Goal: Find specific page/section: Find specific page/section

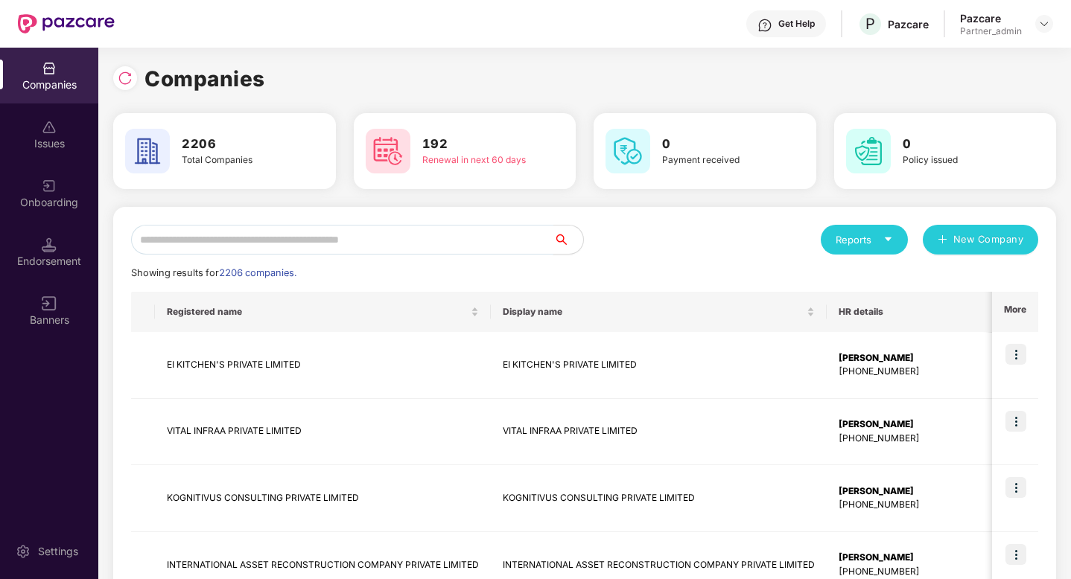
click at [369, 245] on input "text" at bounding box center [342, 240] width 422 height 30
paste input "**********"
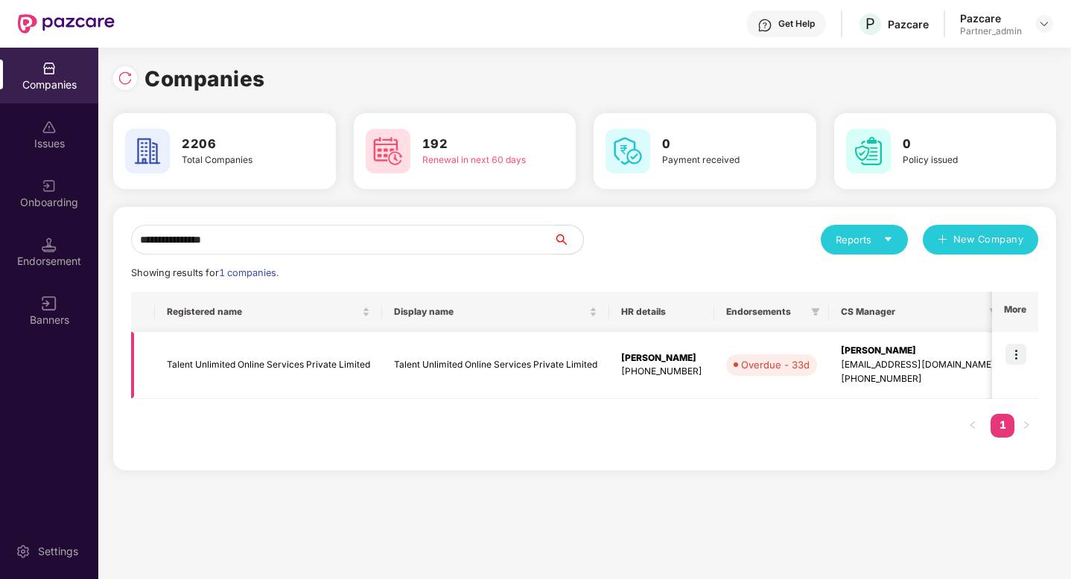
type input "**********"
click at [1018, 360] on img at bounding box center [1015, 354] width 21 height 21
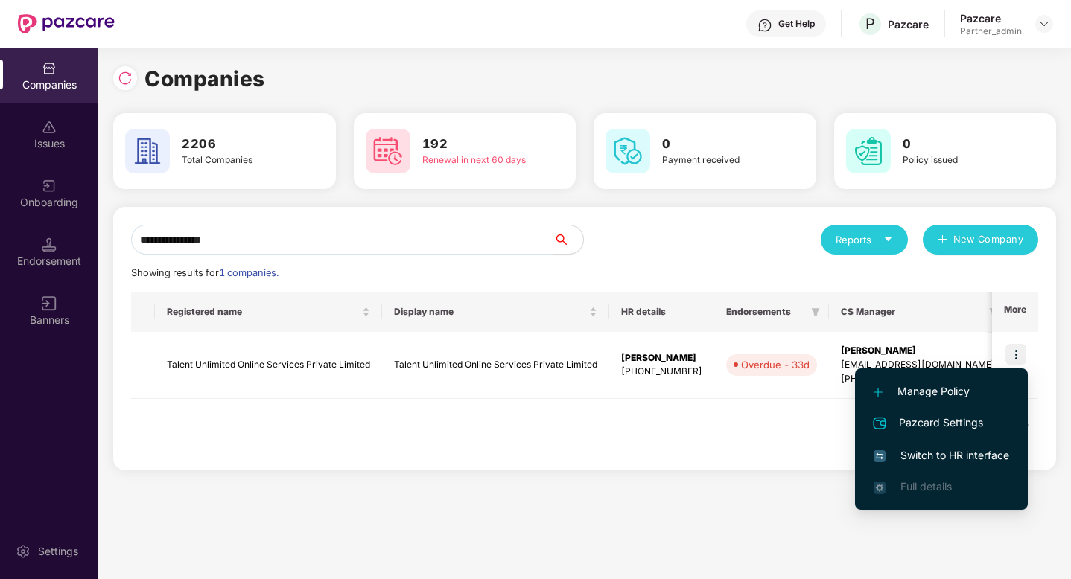
click at [960, 448] on span "Switch to HR interface" at bounding box center [941, 455] width 136 height 16
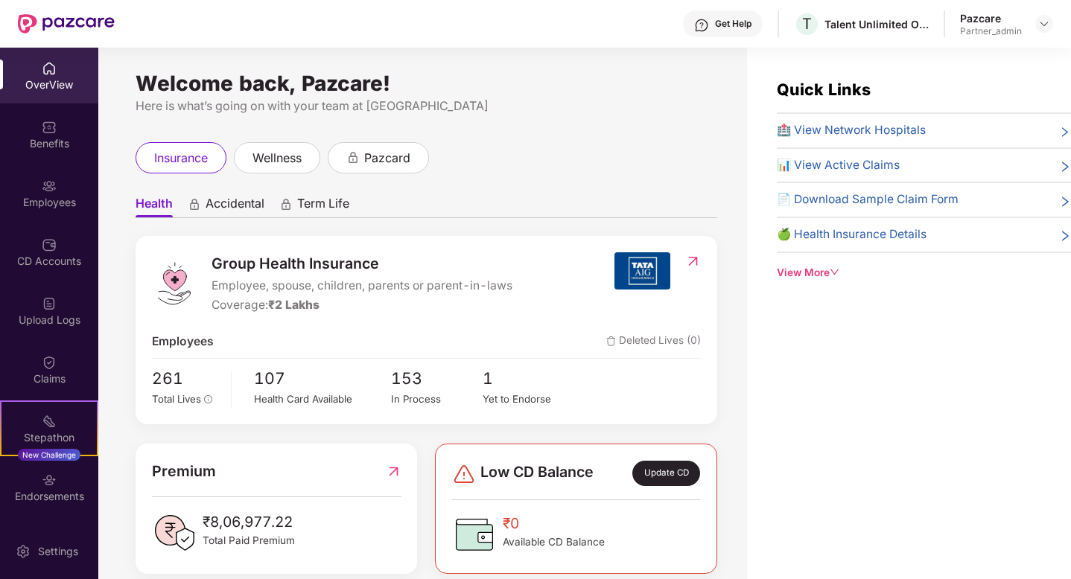
click at [62, 214] on div "Employees" at bounding box center [49, 193] width 98 height 56
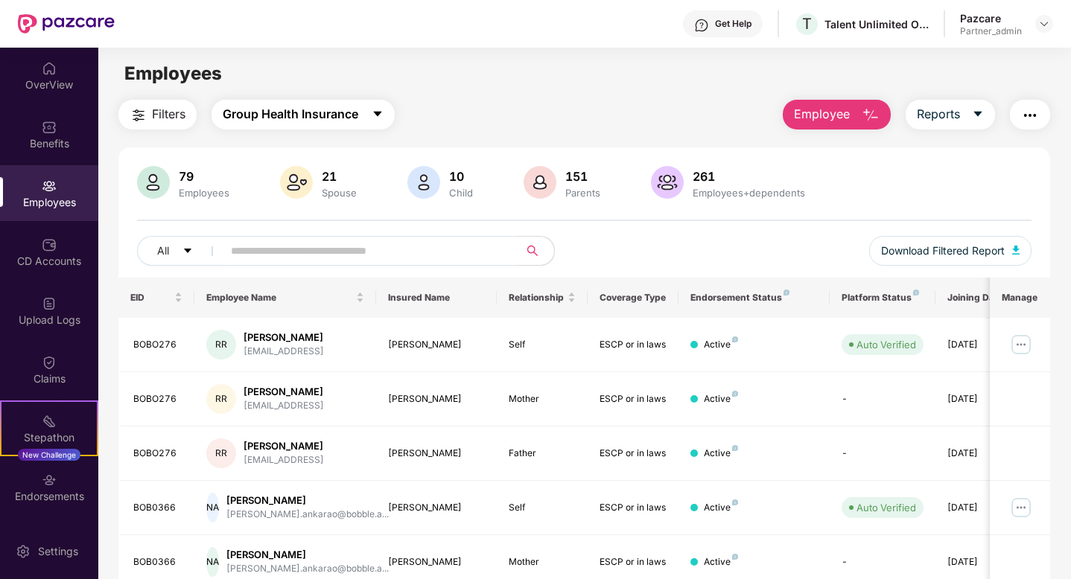
click at [325, 116] on span "Group Health Insurance" at bounding box center [291, 114] width 136 height 19
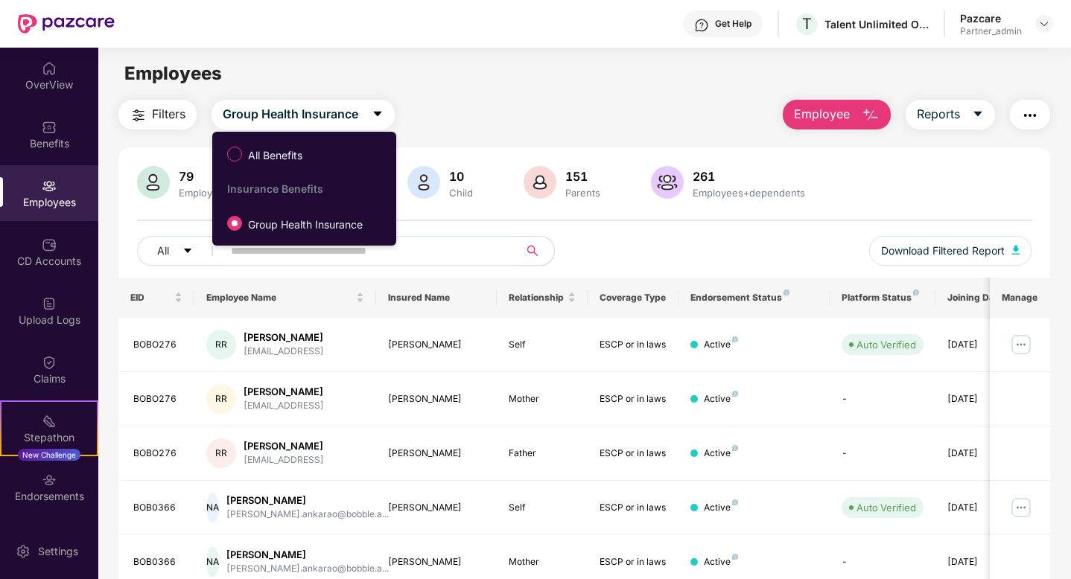
click at [161, 112] on span "Filters" at bounding box center [169, 114] width 34 height 19
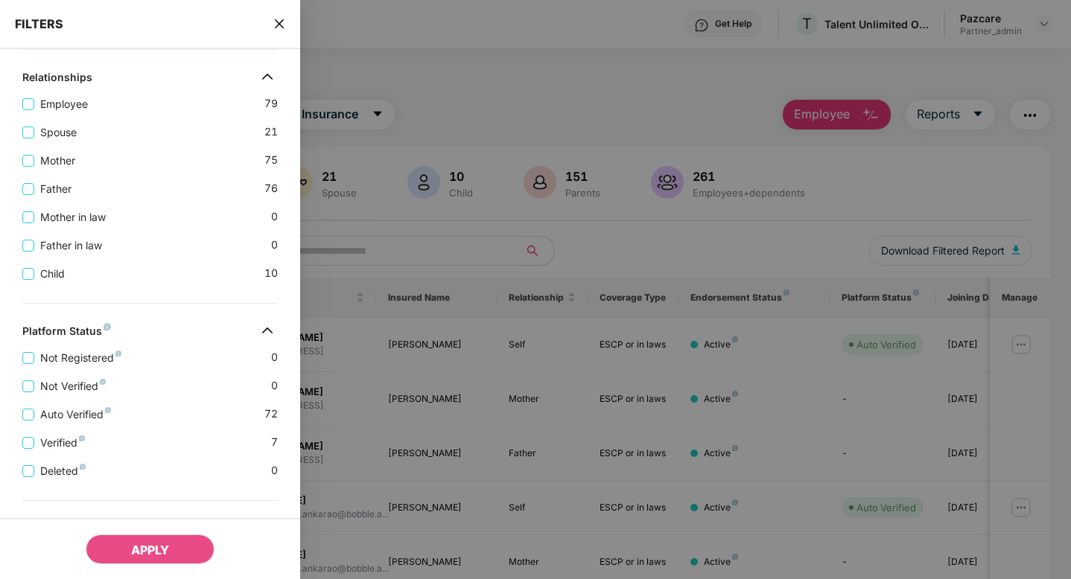
scroll to position [273, 0]
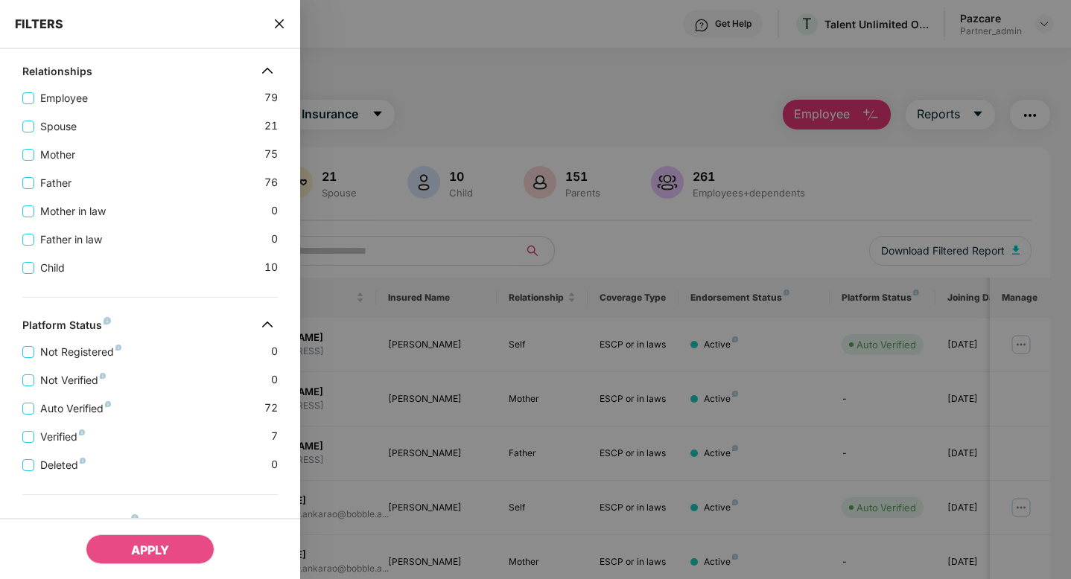
click at [519, 130] on div at bounding box center [535, 289] width 1071 height 579
click at [275, 22] on icon "close" at bounding box center [279, 24] width 12 height 12
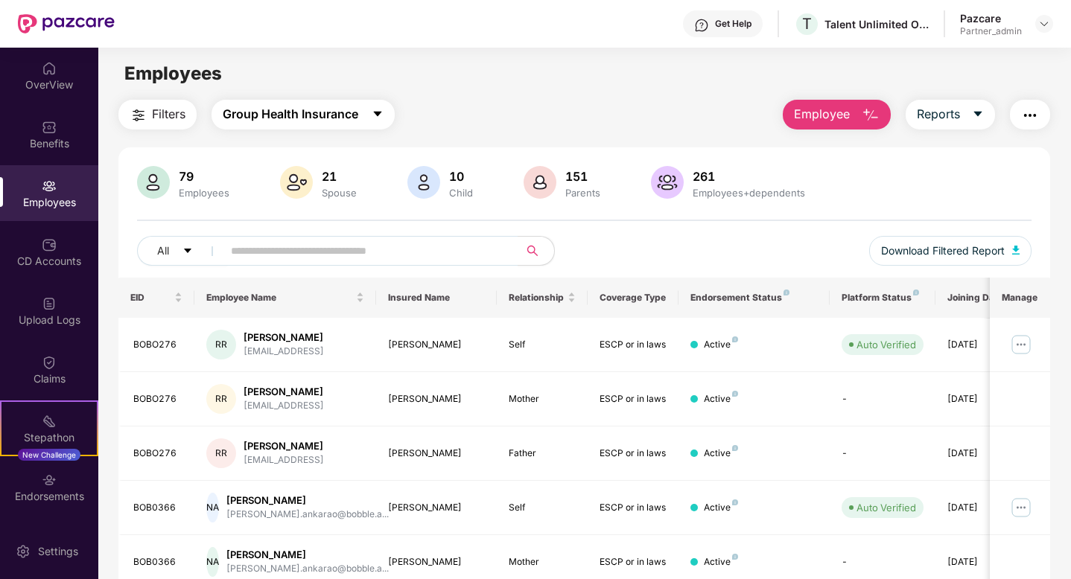
click at [320, 106] on span "Group Health Insurance" at bounding box center [291, 114] width 136 height 19
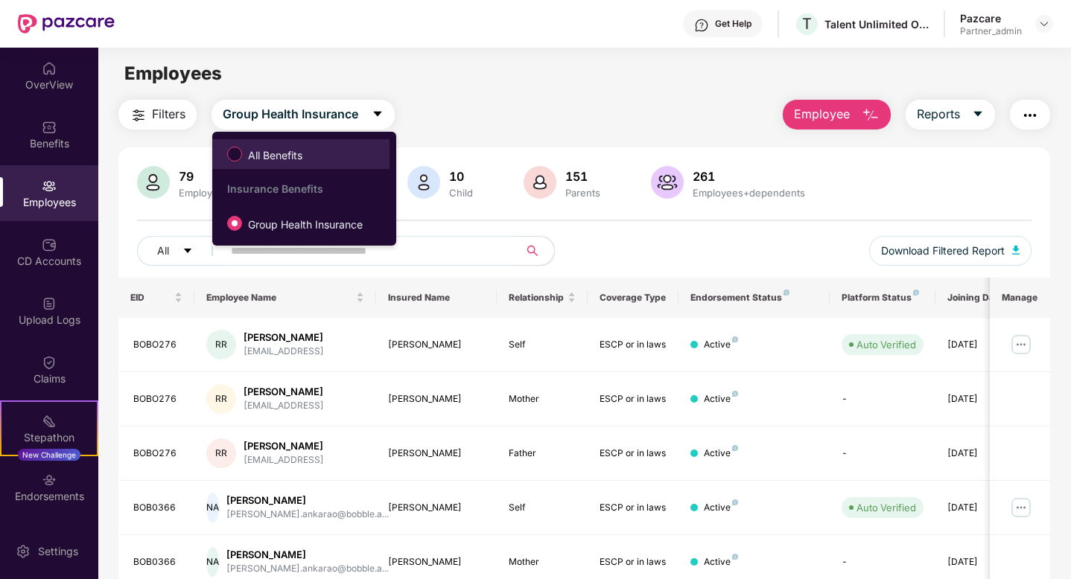
click at [294, 144] on label "All Benefits" at bounding box center [268, 153] width 96 height 25
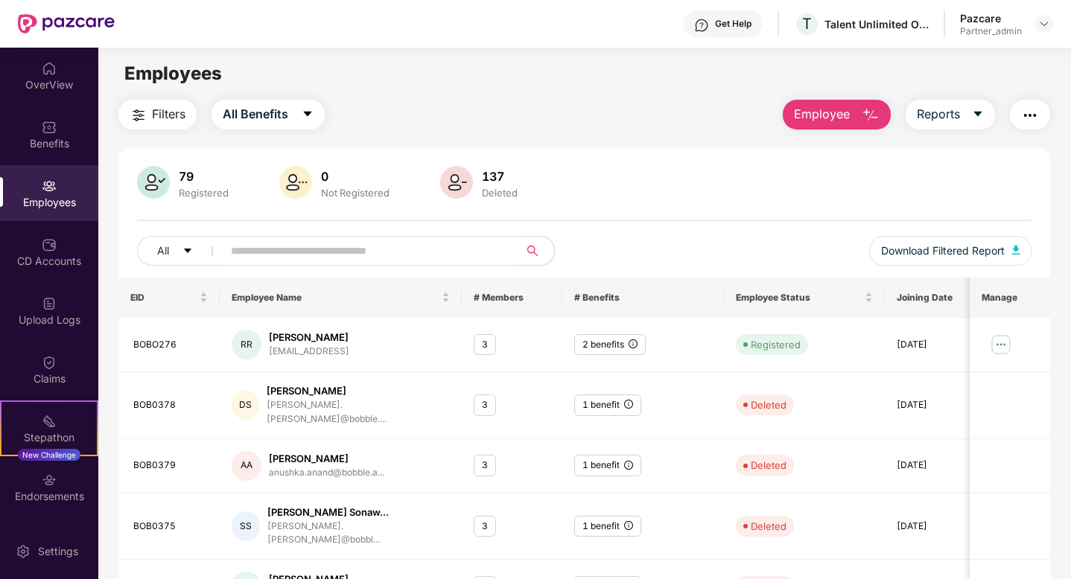
click at [163, 104] on button "Filters" at bounding box center [157, 115] width 78 height 30
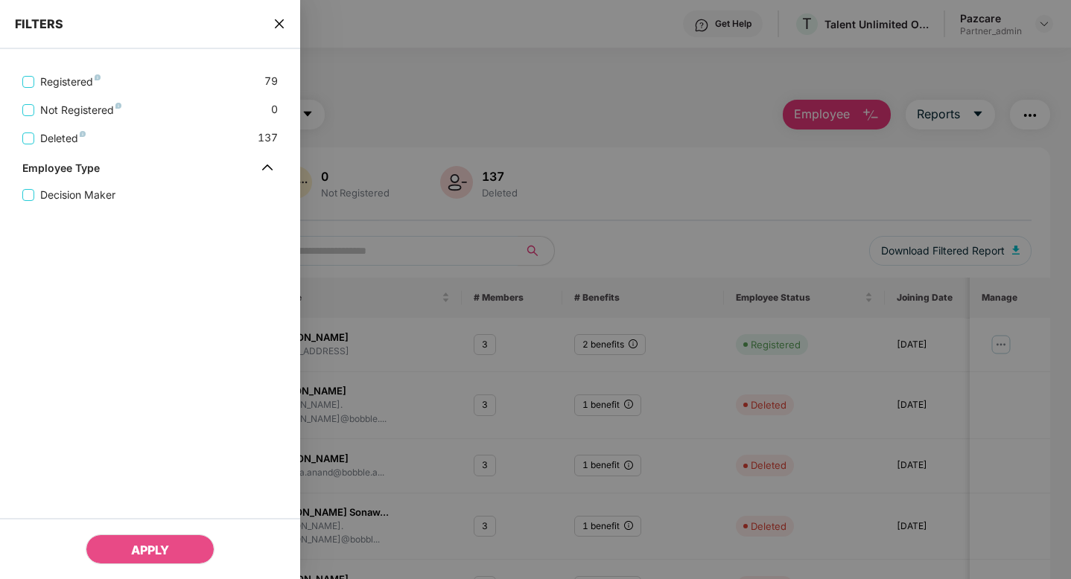
click at [278, 13] on div "FILTERS" at bounding box center [150, 24] width 300 height 49
click at [278, 22] on icon "close" at bounding box center [278, 23] width 9 height 9
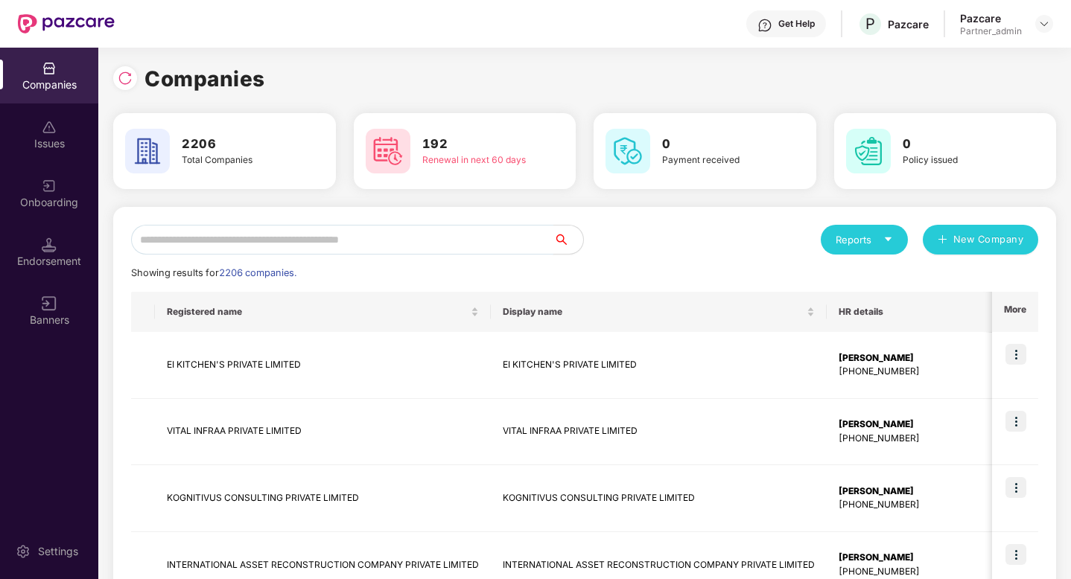
click at [446, 245] on input "text" at bounding box center [342, 240] width 422 height 30
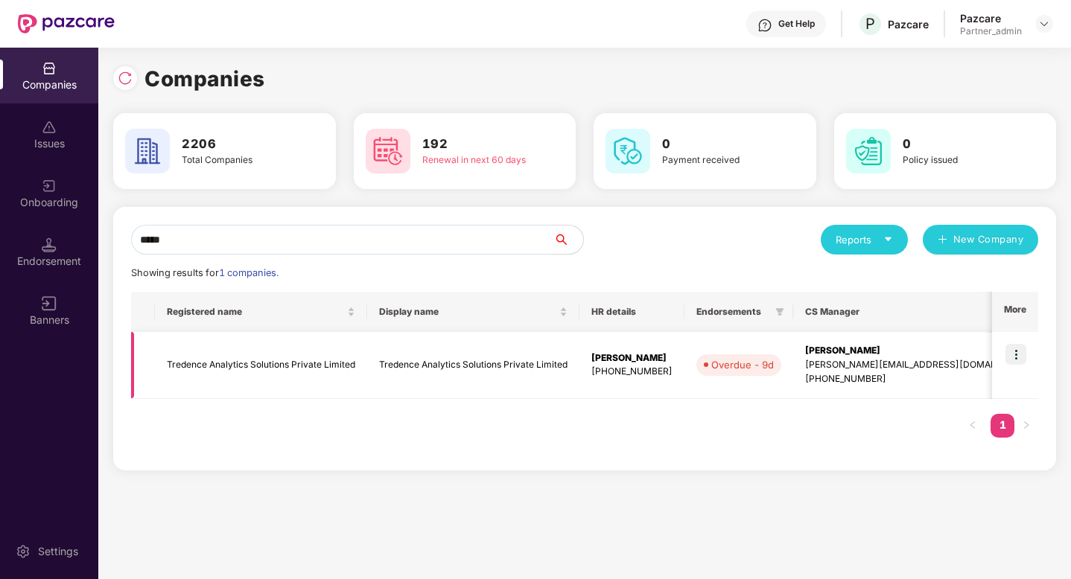
type input "*****"
click at [497, 362] on td "Tredence Analytics Solutions Private Limited" at bounding box center [473, 365] width 212 height 67
